Goal: Information Seeking & Learning: Learn about a topic

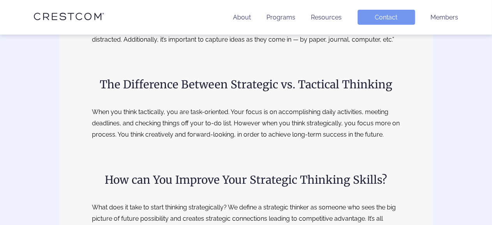
scroll to position [327, 0]
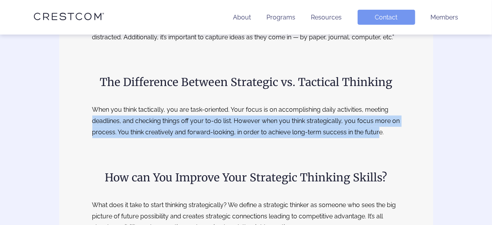
drag, startPoint x: 378, startPoint y: 132, endPoint x: 62, endPoint y: 117, distance: 317.1
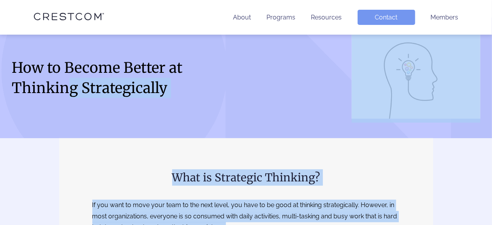
scroll to position [16, 0]
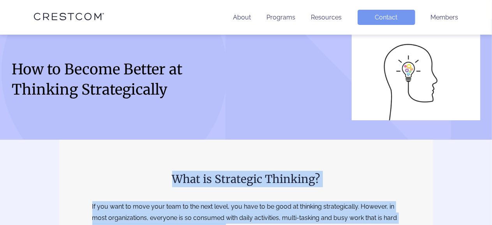
drag, startPoint x: 390, startPoint y: 114, endPoint x: 149, endPoint y: 168, distance: 247.7
copy div "Lore ip Dolorsita Consecte? Ad eli sedd ei temp inci utla et dol magn aliqu, en…"
